Goal: Transaction & Acquisition: Purchase product/service

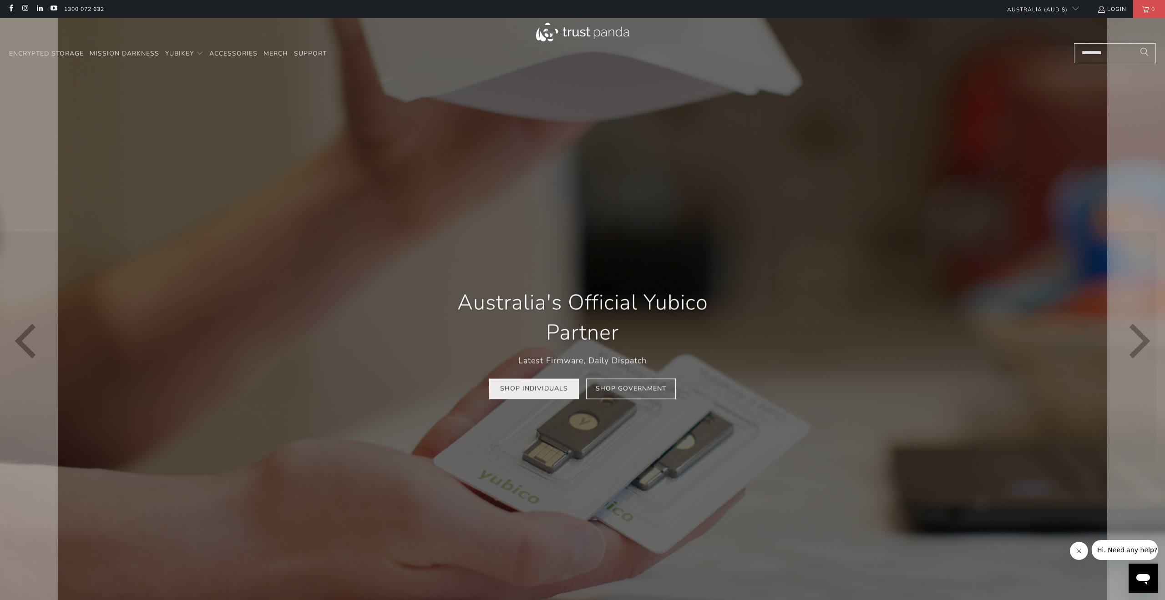
click at [525, 390] on link "Shop Individuals" at bounding box center [534, 389] width 90 height 20
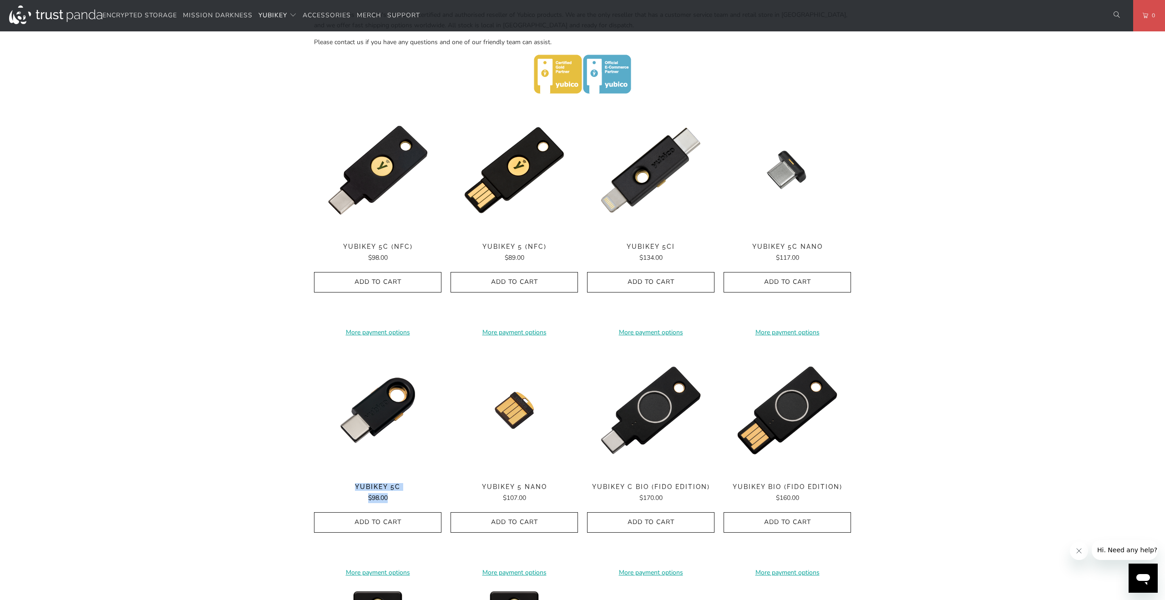
scroll to position [395, 0]
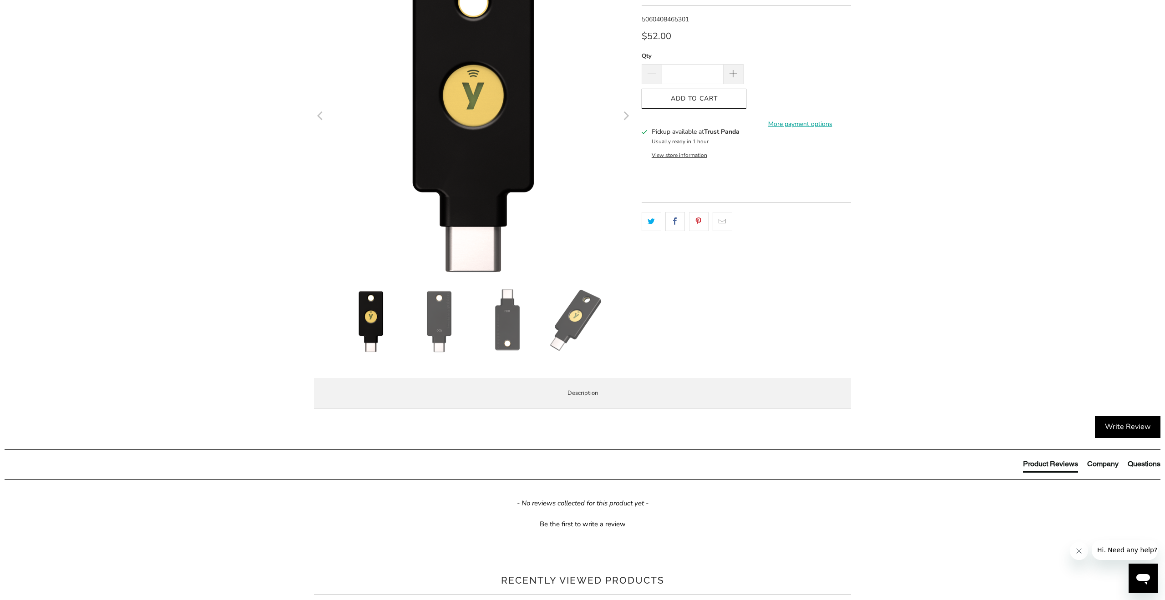
scroll to position [127, 0]
click at [0, 0] on span "Specifications" at bounding box center [0, 0] width 0 height 0
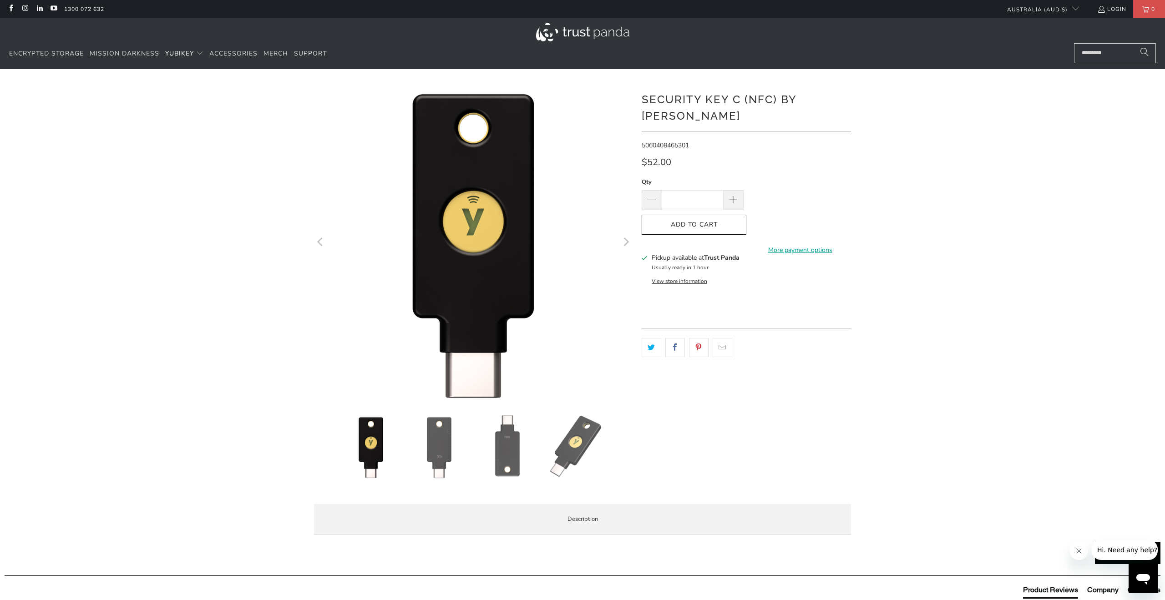
scroll to position [0, 0]
drag, startPoint x: 644, startPoint y: 100, endPoint x: 856, endPoint y: 97, distance: 212.5
click at [856, 97] on div "*" at bounding box center [582, 312] width 1165 height 459
copy h1 "Security Key C (NFC) by [PERSON_NAME]"
click at [697, 217] on icon "button" at bounding box center [694, 224] width 15 height 15
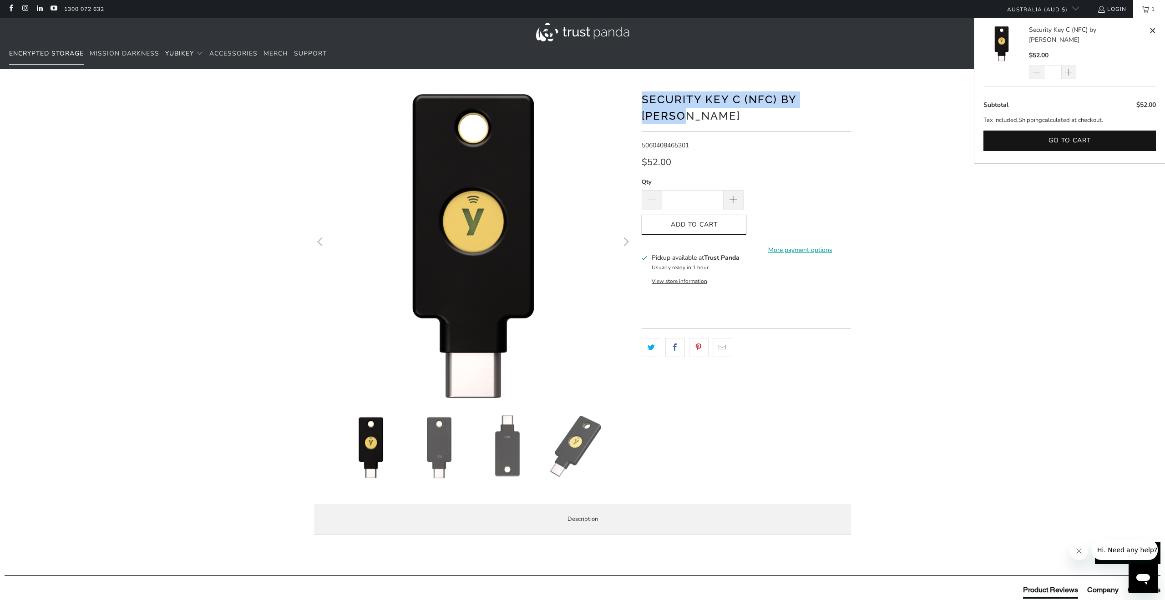
click at [49, 50] on span "Encrypted Storage" at bounding box center [46, 53] width 75 height 9
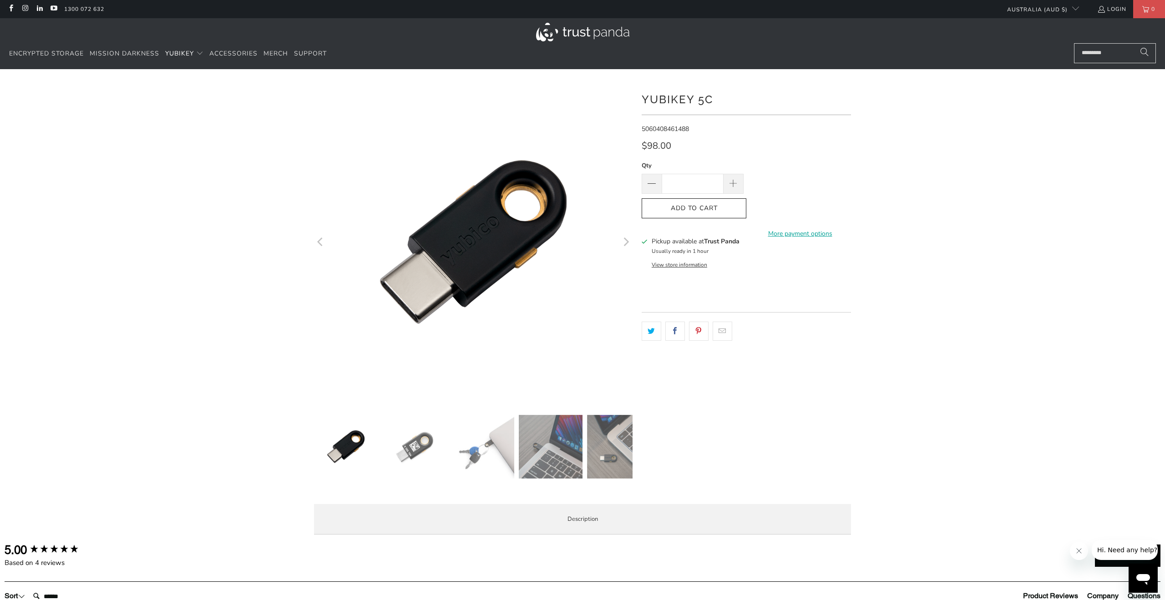
click at [0, 0] on span "Specifications" at bounding box center [0, 0] width 0 height 0
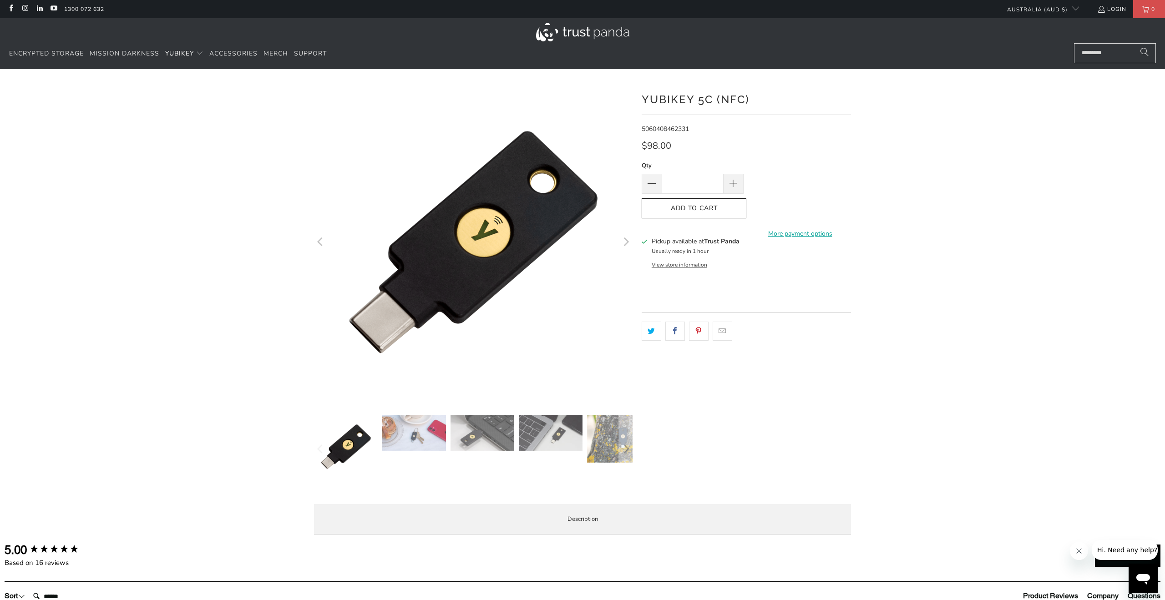
click at [0, 0] on span "Specifications" at bounding box center [0, 0] width 0 height 0
drag, startPoint x: 685, startPoint y: 101, endPoint x: 762, endPoint y: 102, distance: 76.9
click at [762, 102] on h1 "YubiKey 5C (NFC)" at bounding box center [745, 99] width 209 height 18
copy h1 "YubiKey 5C (NFC)"
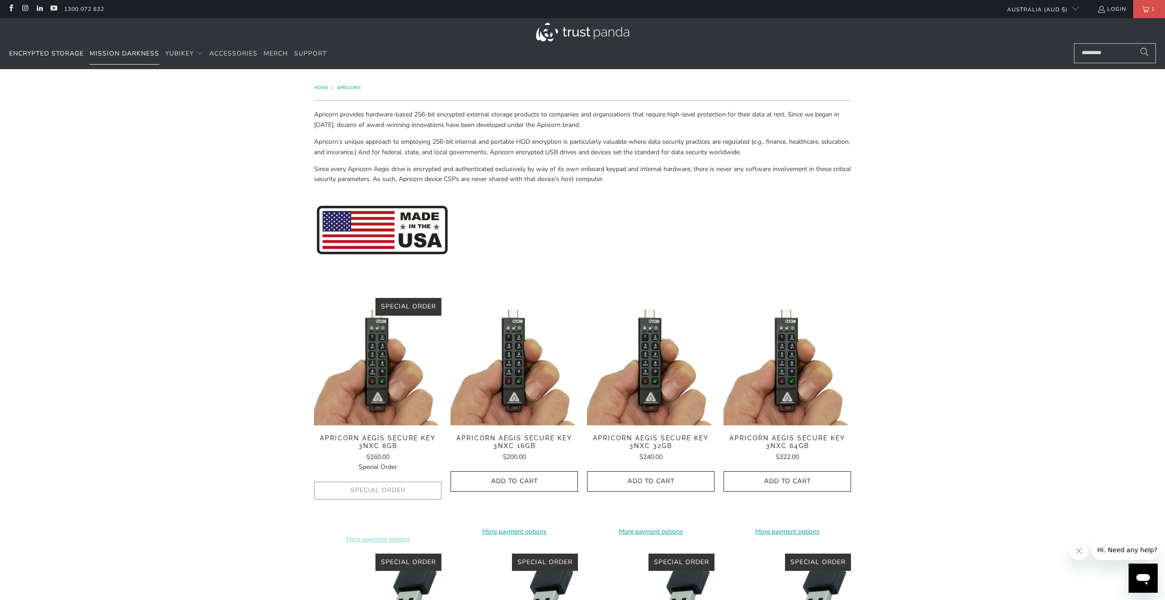
click at [119, 56] on span "Mission Darkness" at bounding box center [125, 53] width 70 height 9
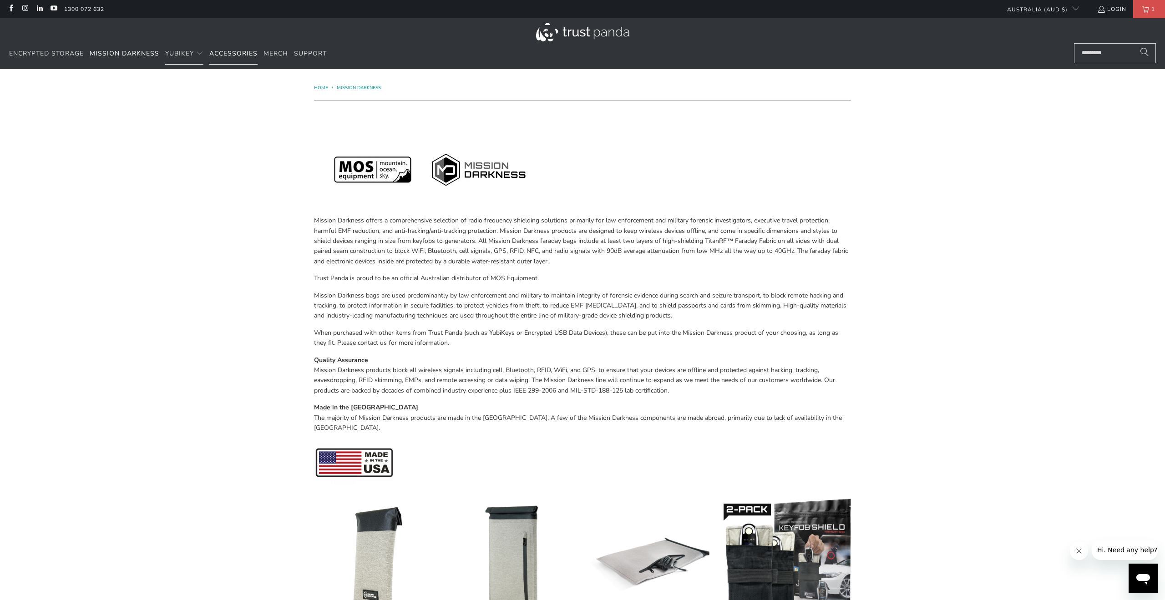
click at [229, 48] on link "Accessories" at bounding box center [233, 53] width 48 height 21
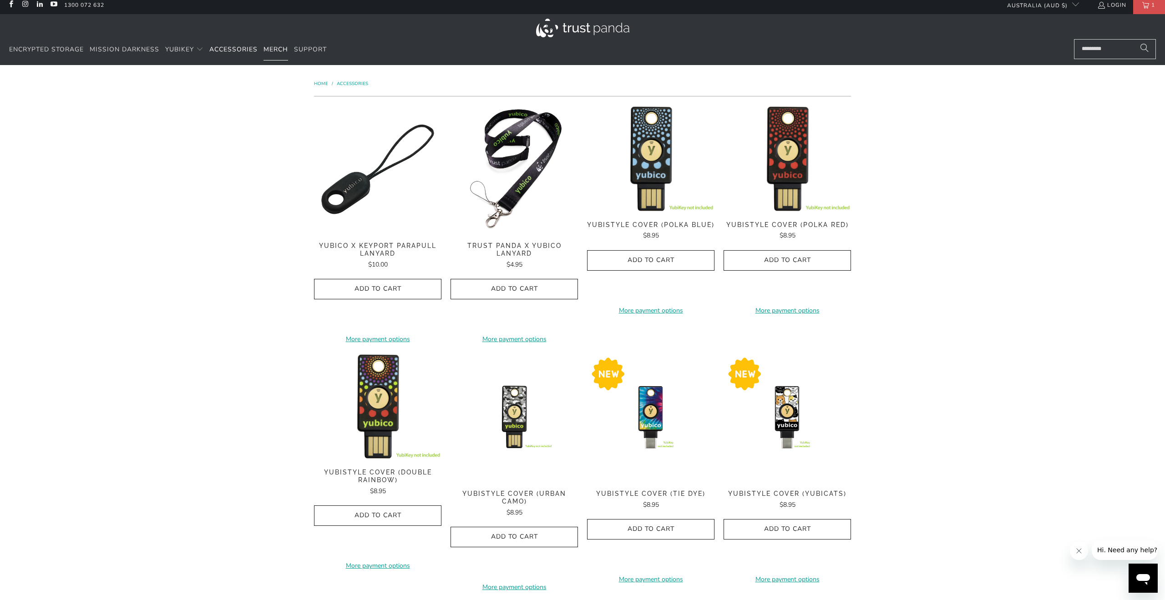
click at [266, 43] on link "Merch" at bounding box center [275, 49] width 25 height 21
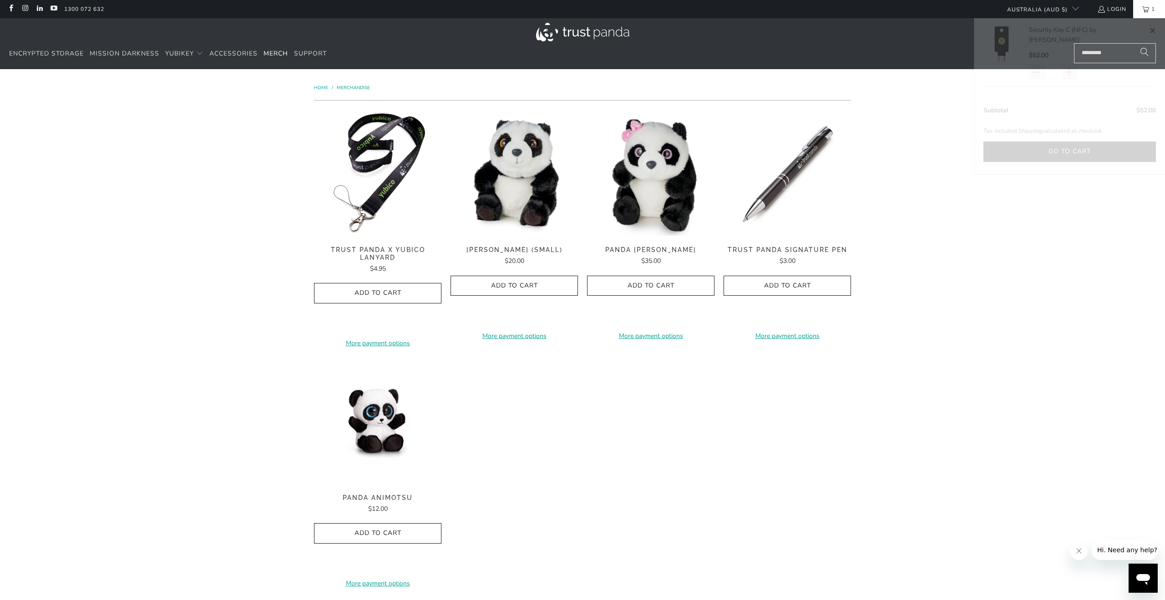
click at [1142, 11] on link "1" at bounding box center [1149, 9] width 32 height 18
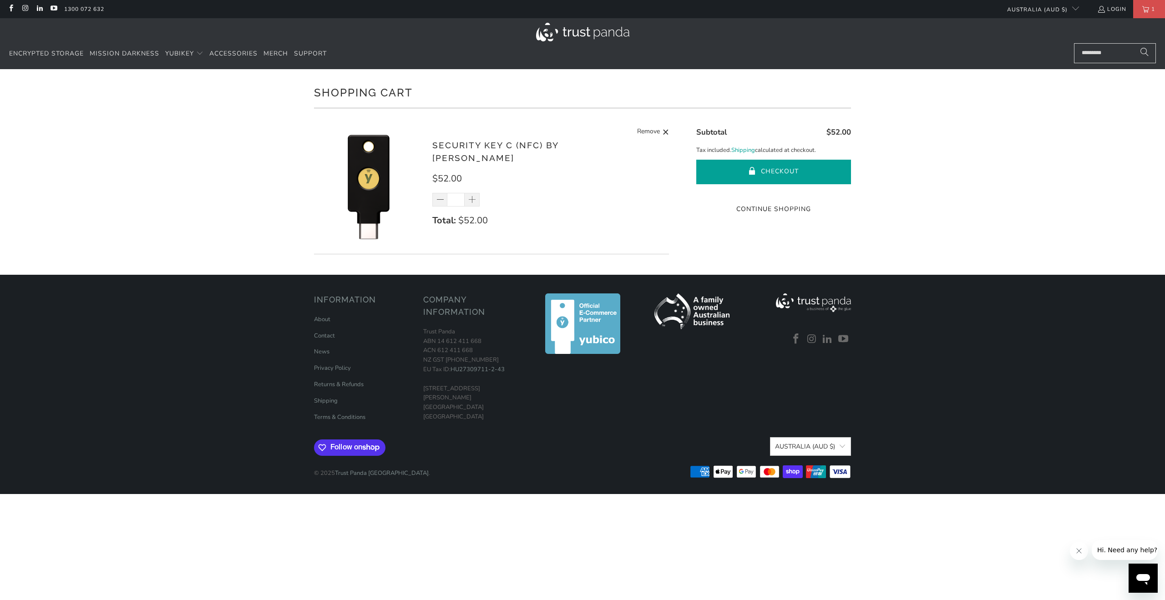
click at [733, 160] on button "Checkout" at bounding box center [773, 172] width 155 height 25
